Goal: Find specific page/section: Find specific page/section

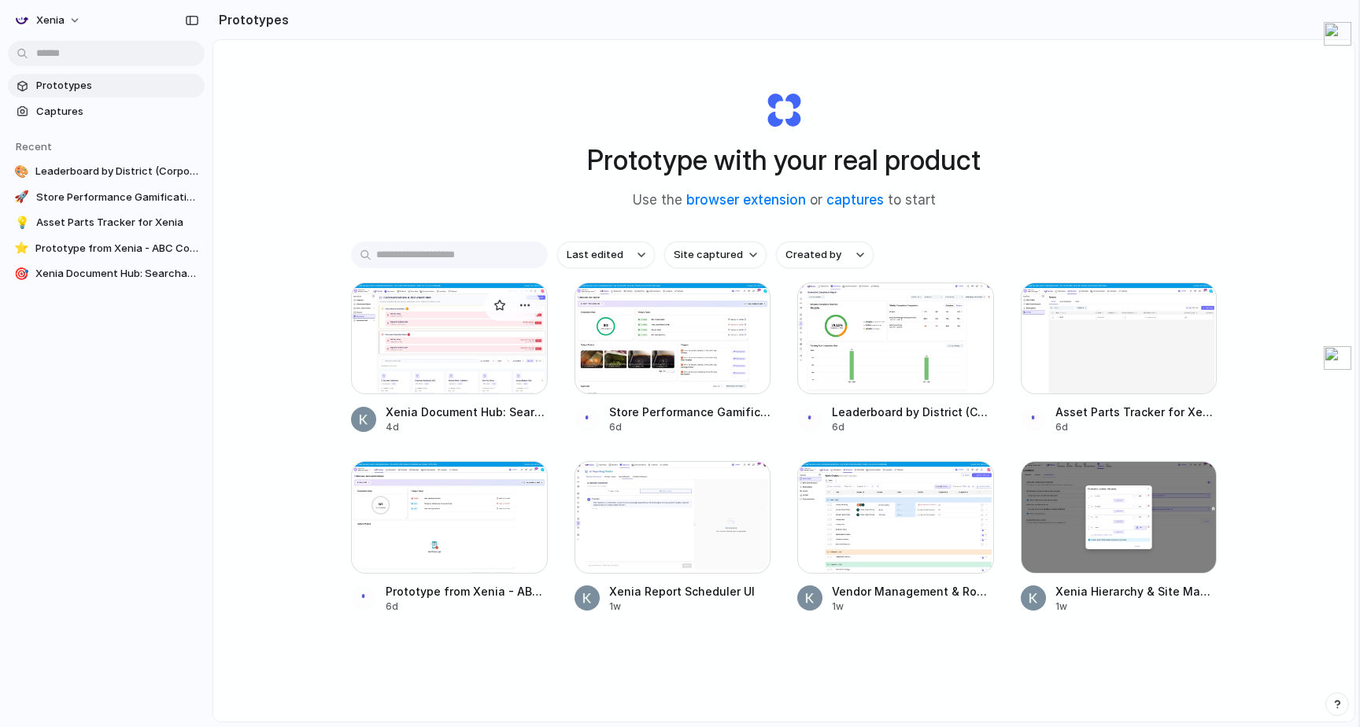
click at [467, 376] on div at bounding box center [449, 339] width 197 height 112
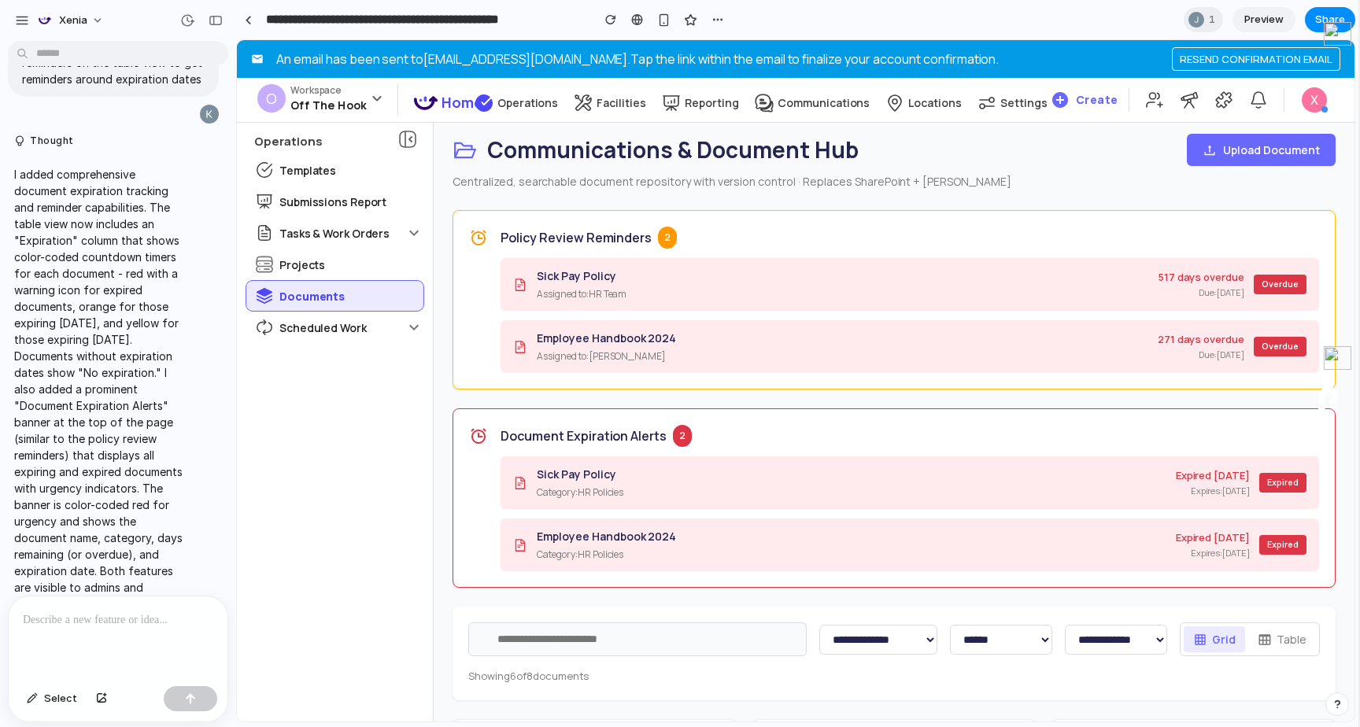
click at [1276, 20] on span "Preview" at bounding box center [1263, 20] width 39 height 16
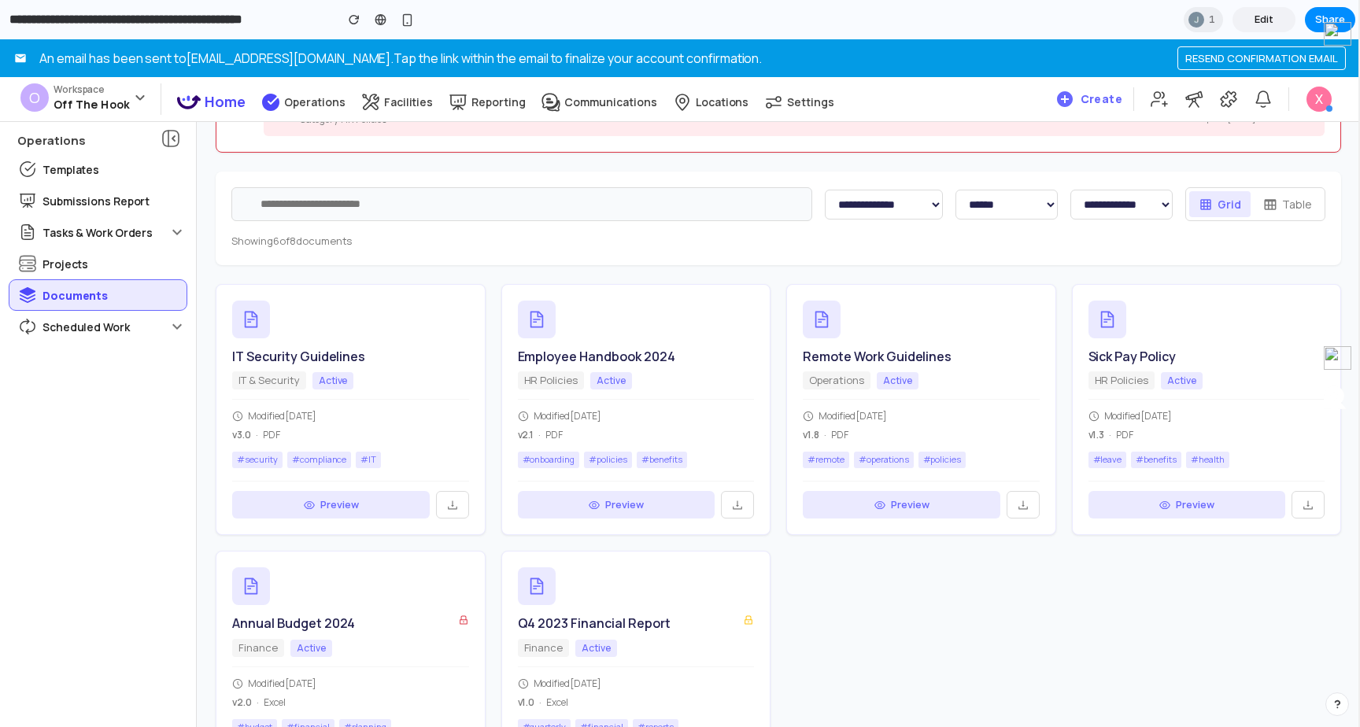
scroll to position [529, 0]
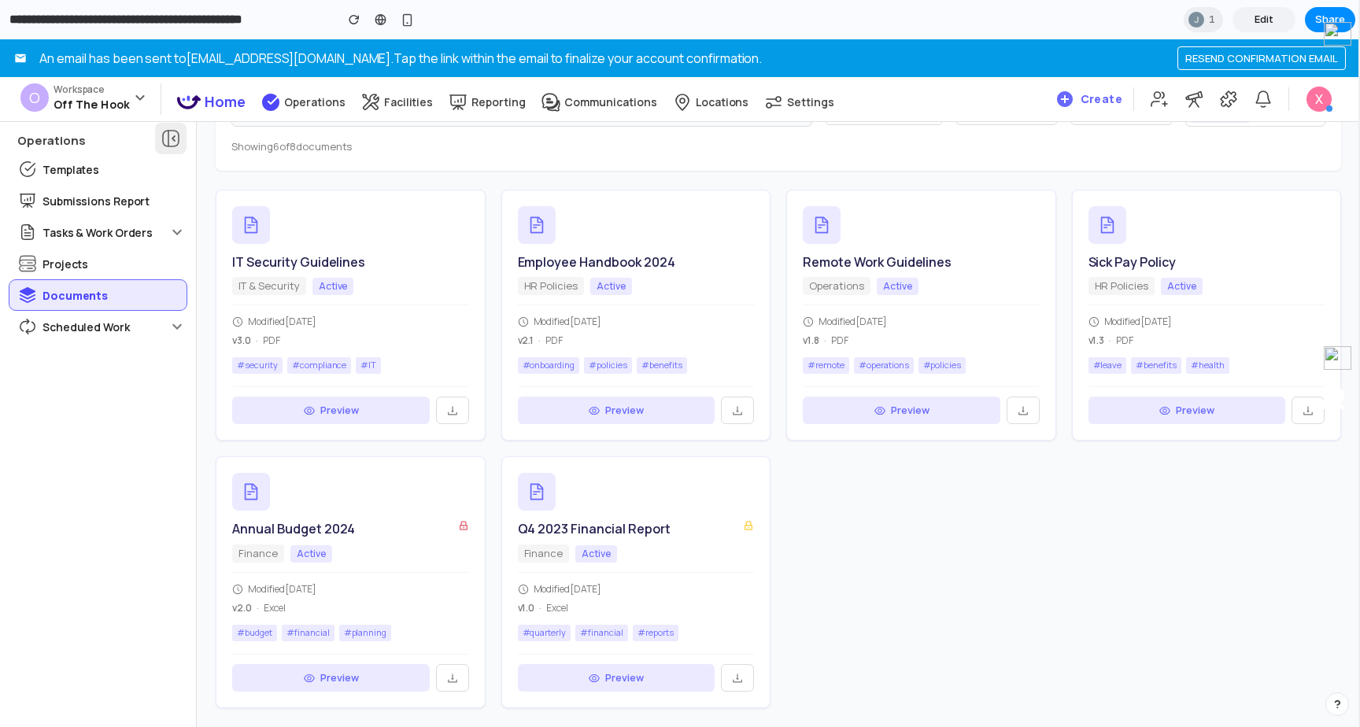
click at [172, 133] on icon at bounding box center [170, 138] width 19 height 19
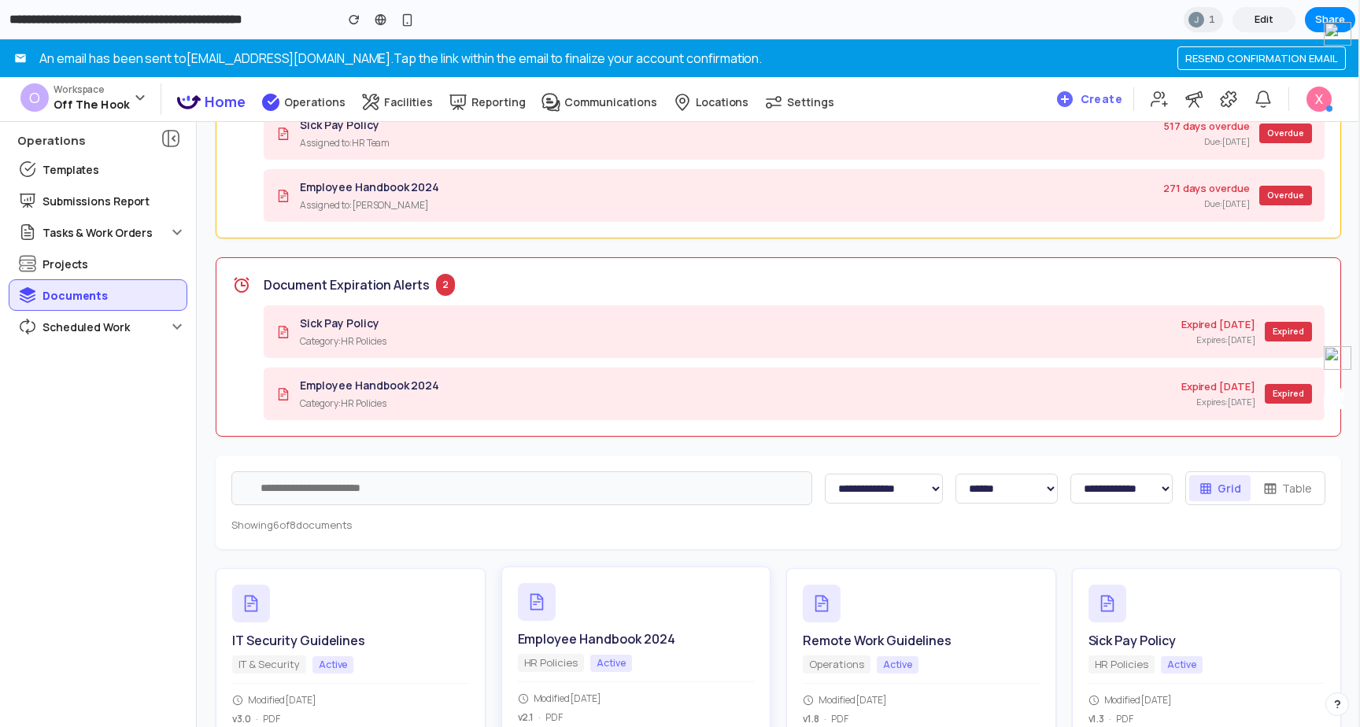
scroll to position [0, 0]
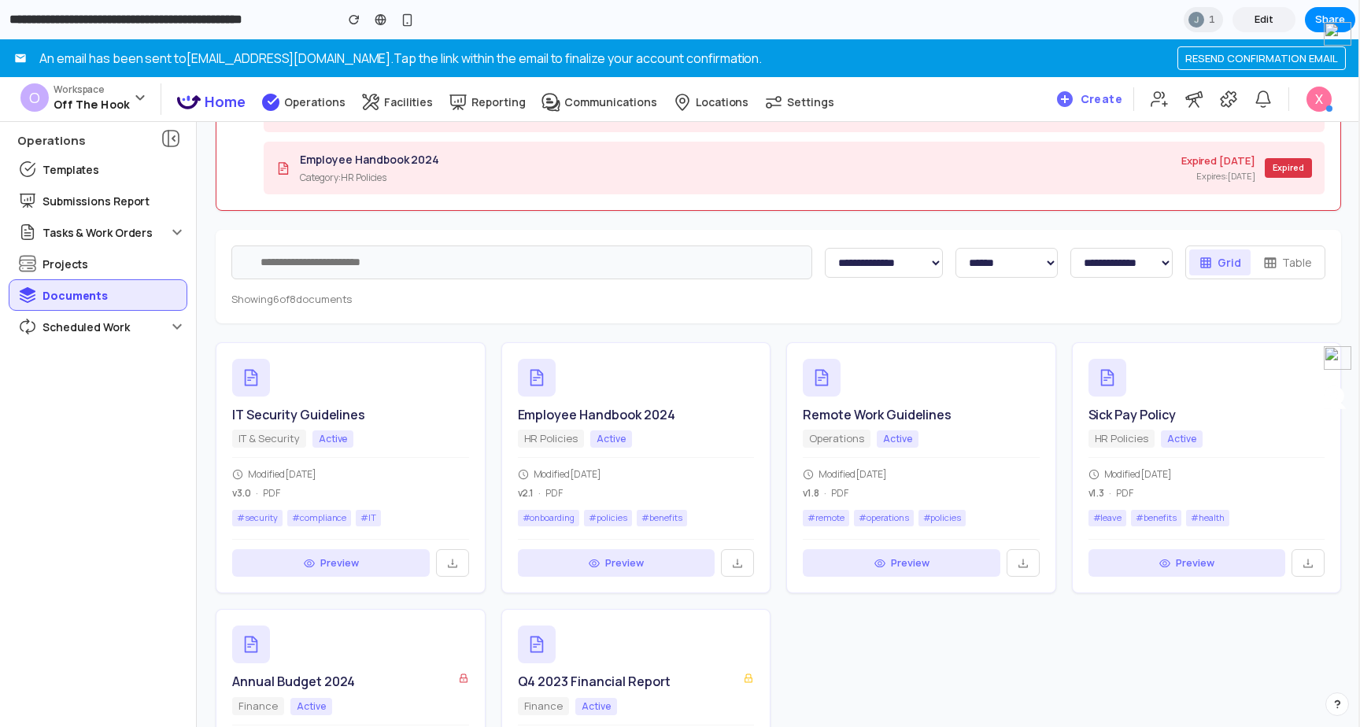
click at [1284, 246] on div "Grid Table" at bounding box center [1255, 263] width 140 height 34
click at [1284, 258] on button "Table" at bounding box center [1288, 263] width 68 height 26
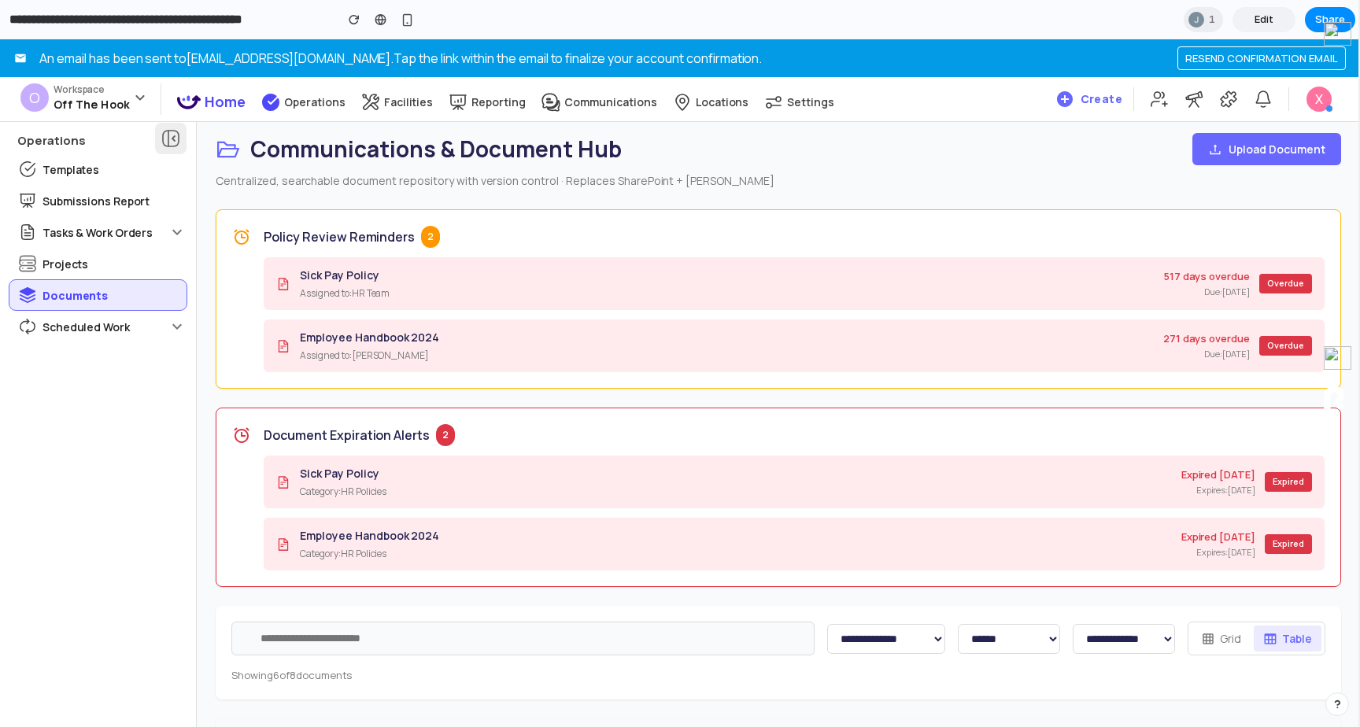
click at [166, 140] on icon at bounding box center [170, 138] width 19 height 19
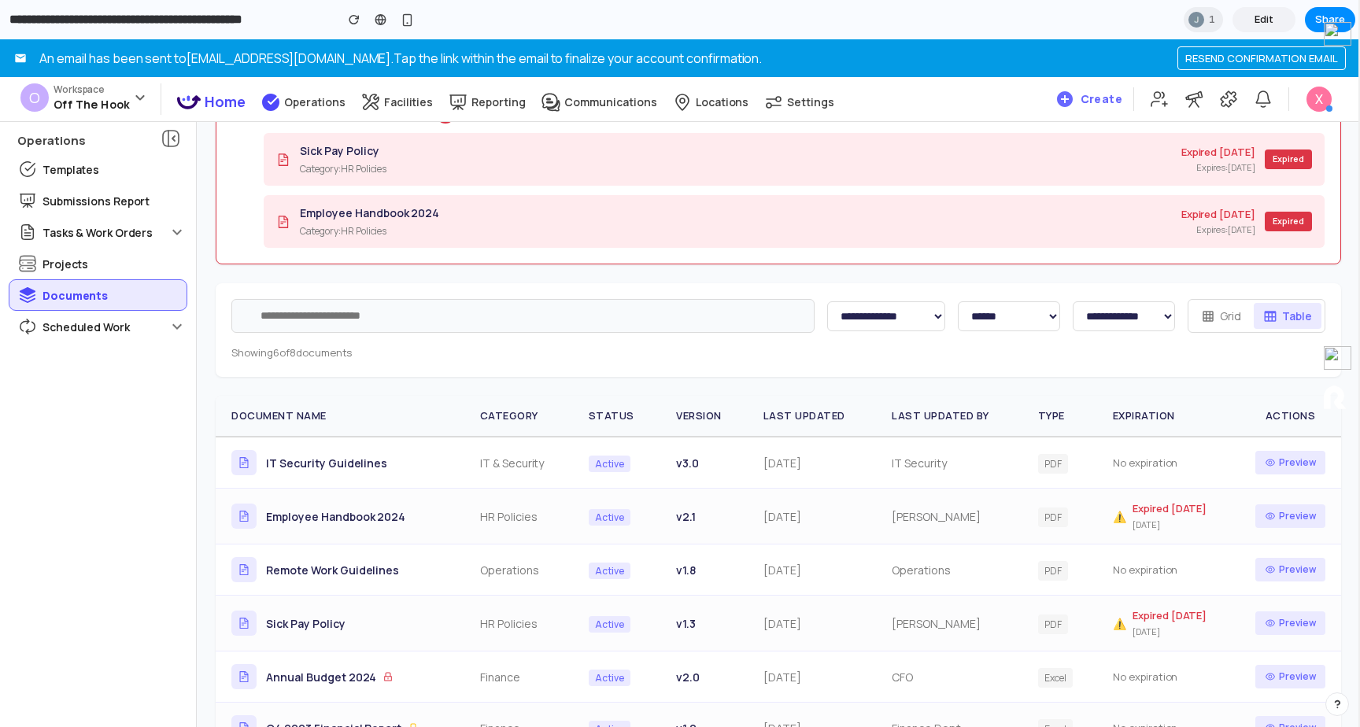
scroll to position [368, 0]
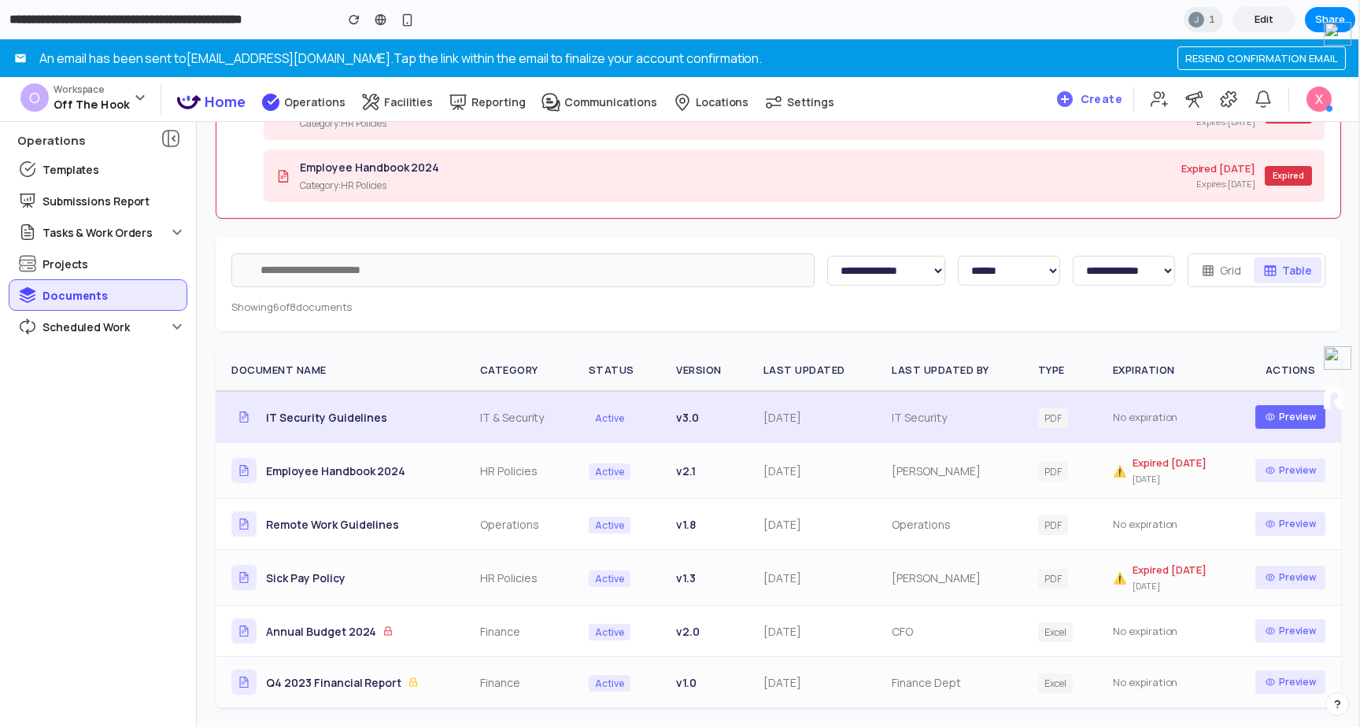
click at [1290, 424] on button "Preview" at bounding box center [1290, 417] width 70 height 24
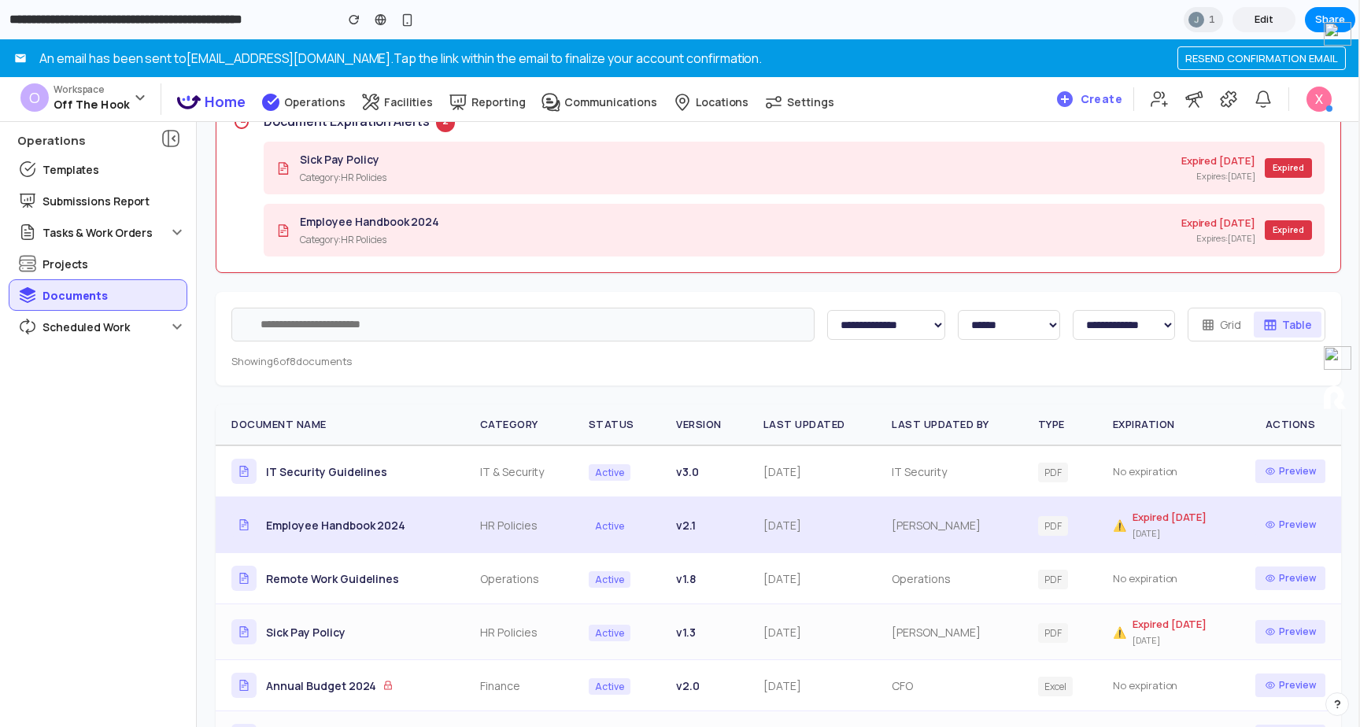
scroll to position [298, 0]
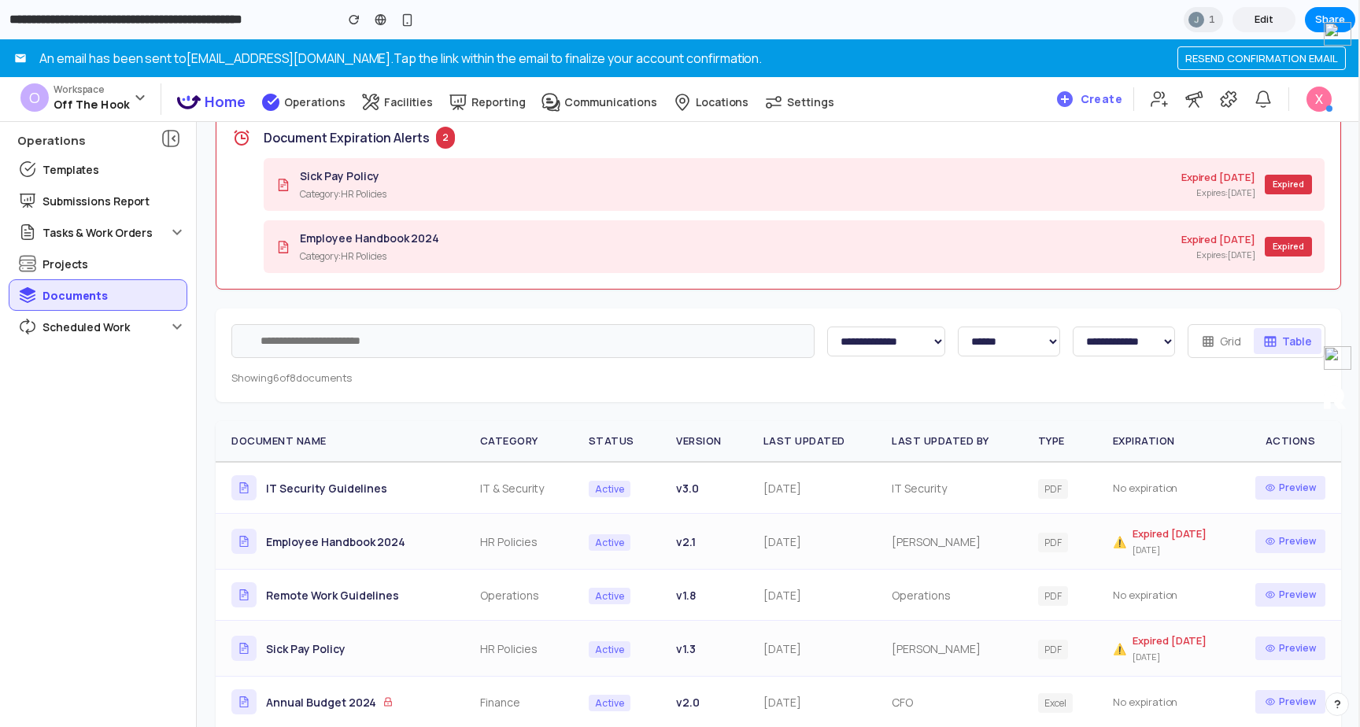
click at [1203, 349] on button "Grid" at bounding box center [1221, 341] width 59 height 26
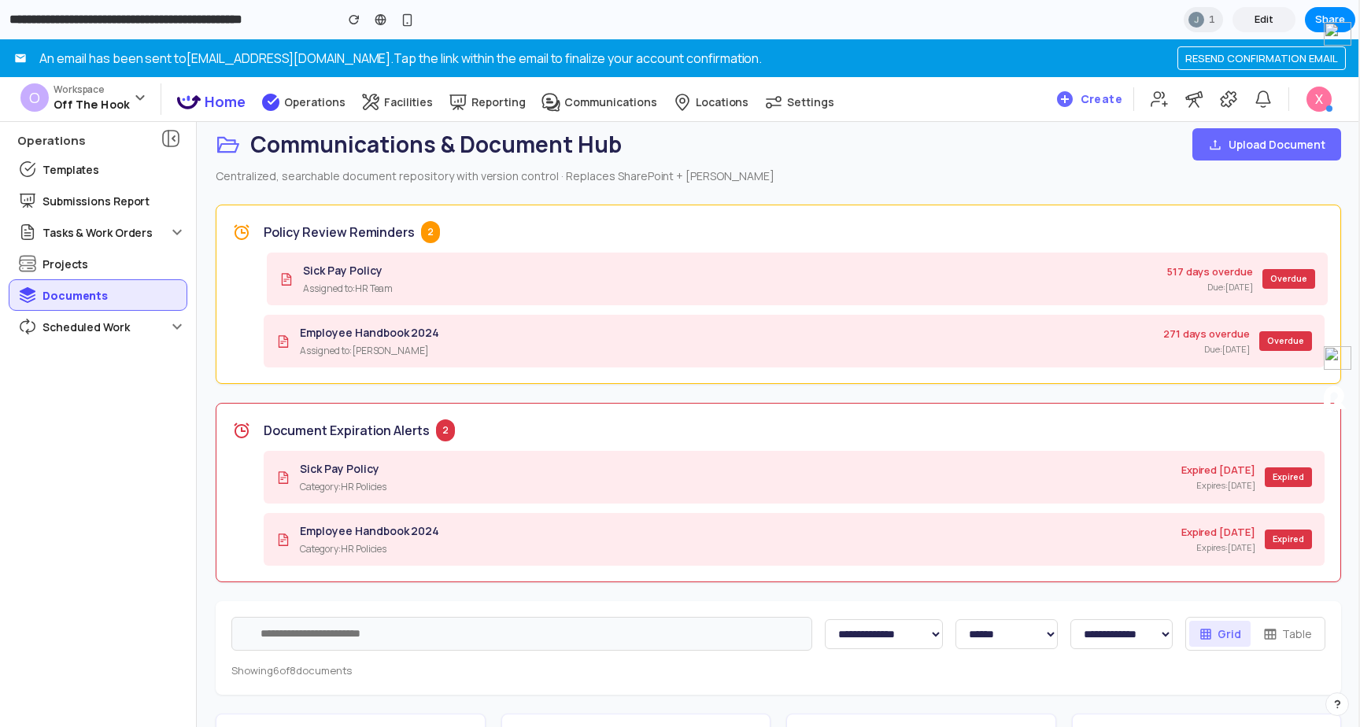
scroll to position [0, 0]
